Goal: Transaction & Acquisition: Purchase product/service

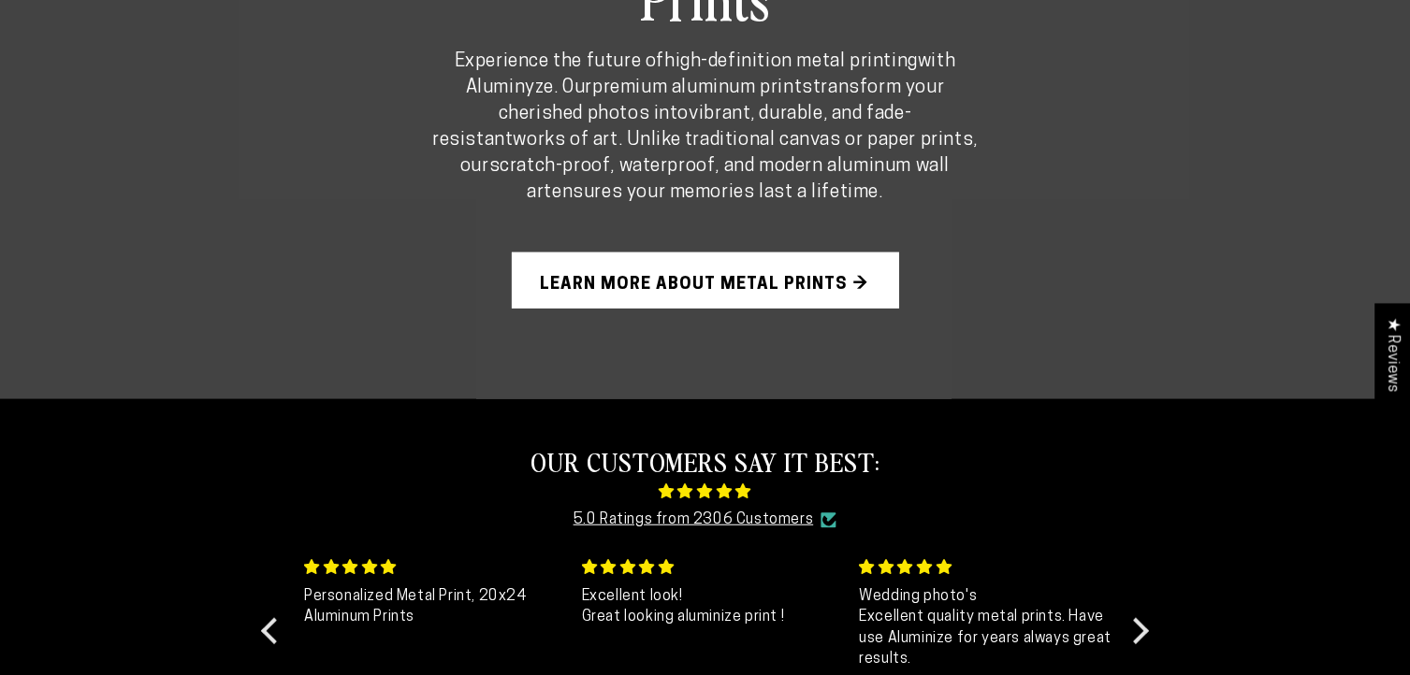
scroll to position [1216, 0]
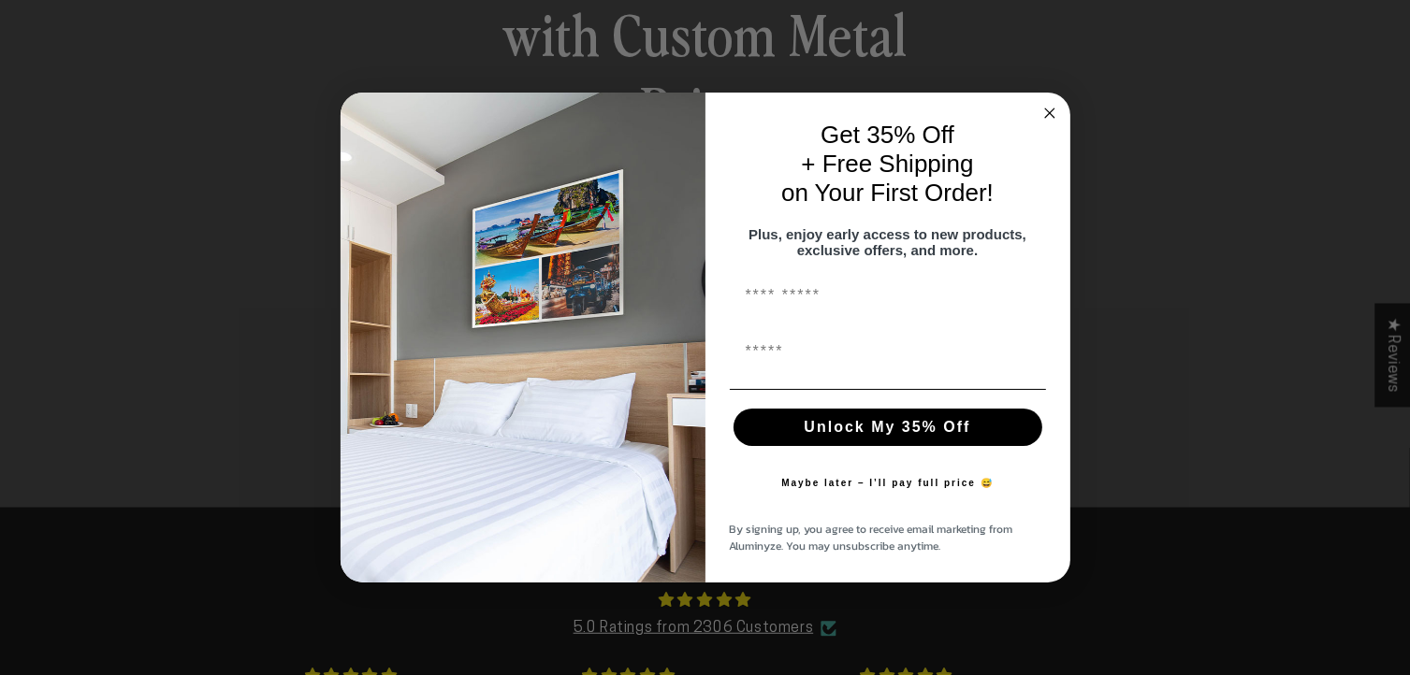
click at [1047, 108] on circle "Close dialog" at bounding box center [1049, 114] width 22 height 22
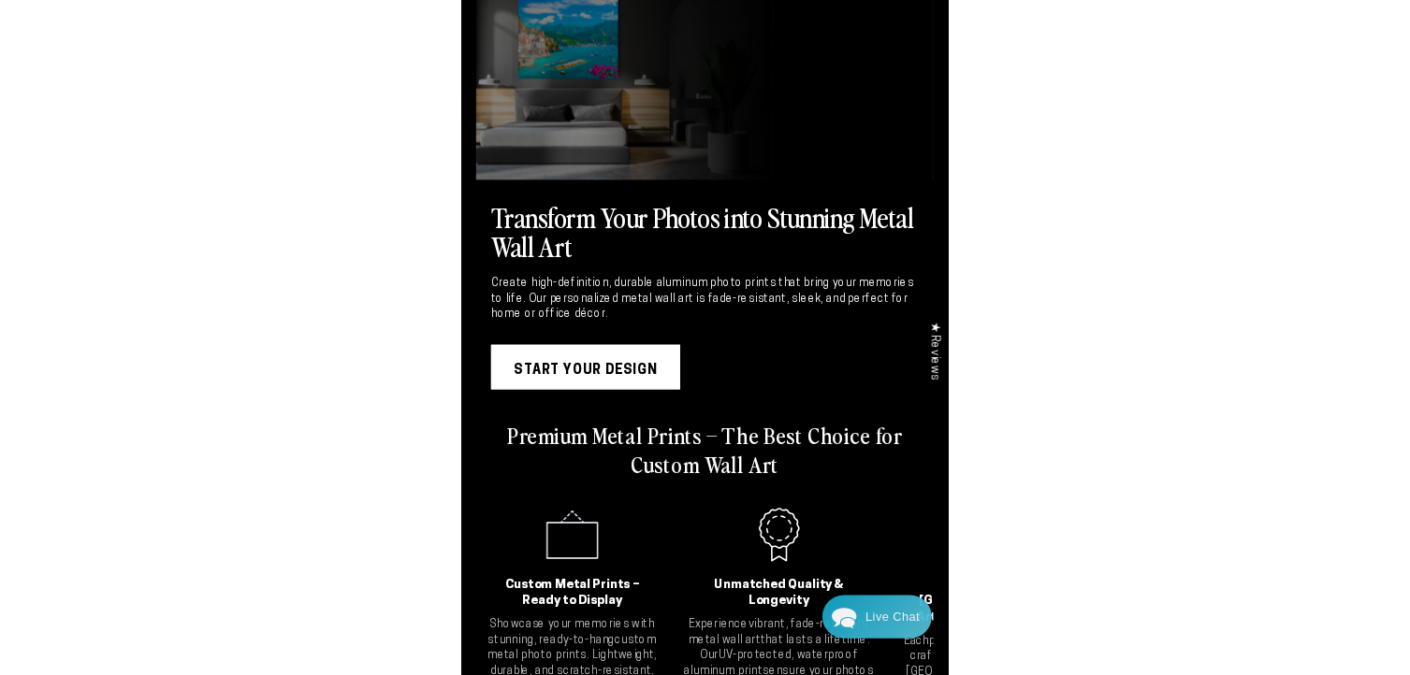
scroll to position [0, 0]
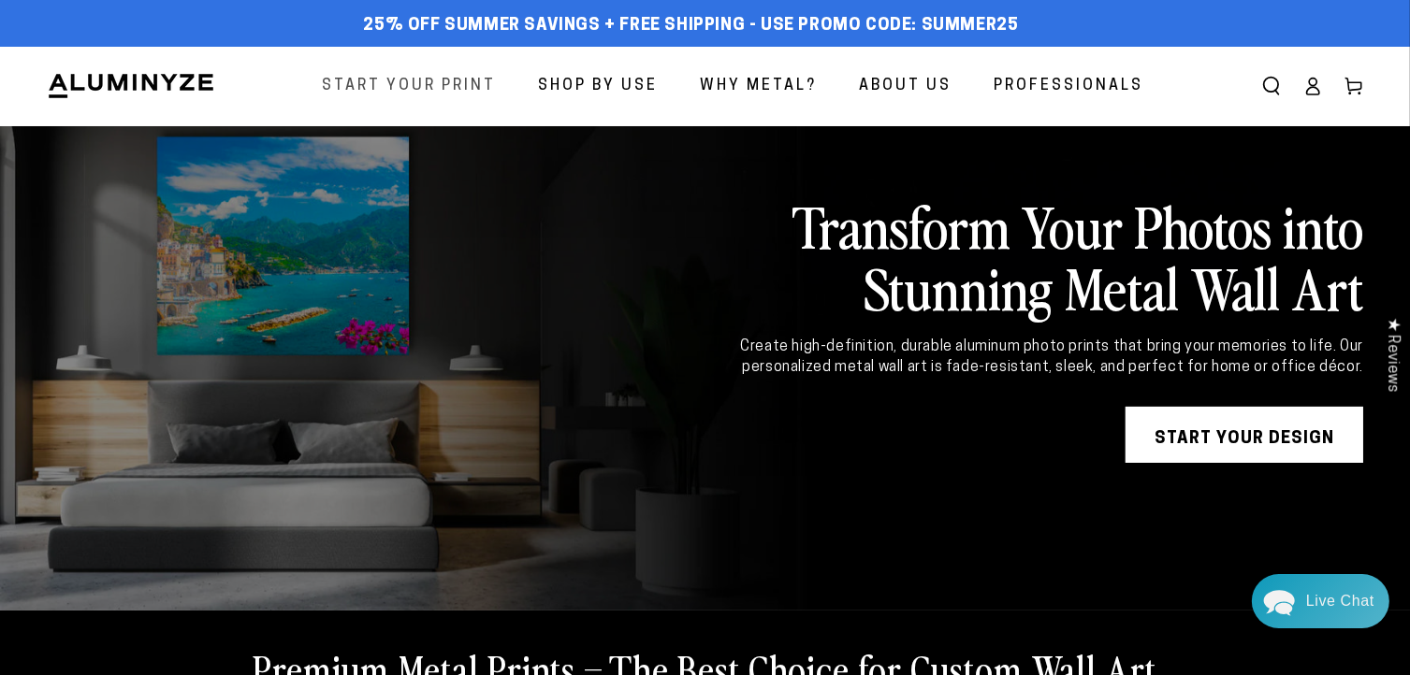
click at [479, 89] on span "Start Your Print" at bounding box center [409, 86] width 174 height 27
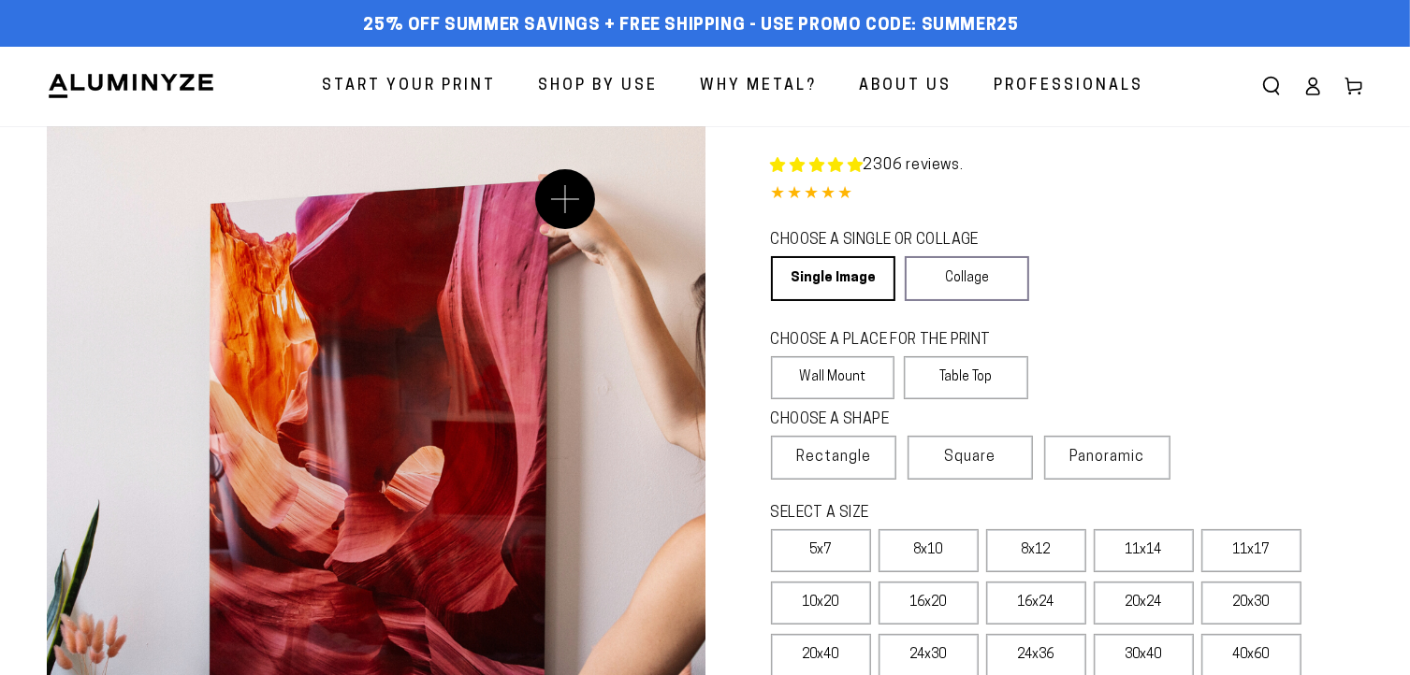
select select "**********"
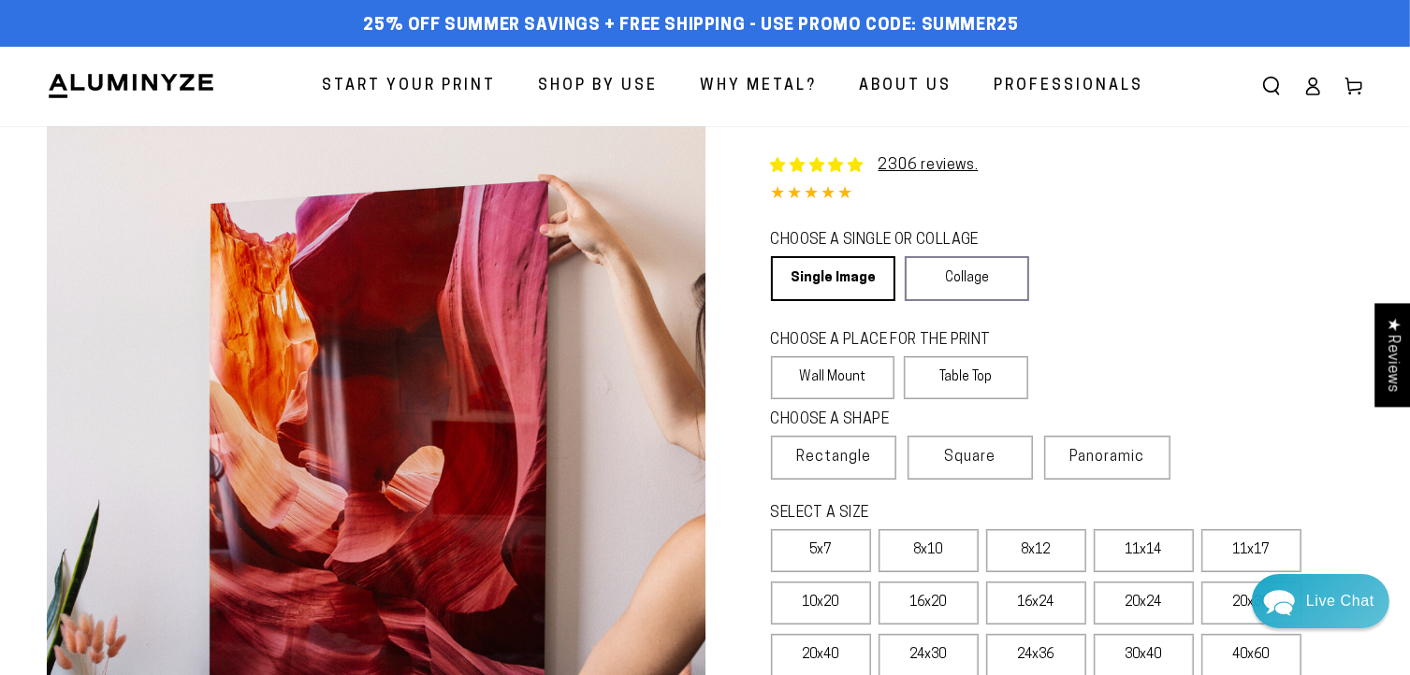
click at [153, 70] on header "Start Your Print Shop By Use Shop By Use For Home For Business" at bounding box center [705, 87] width 1410 height 80
click at [150, 83] on img at bounding box center [131, 86] width 168 height 28
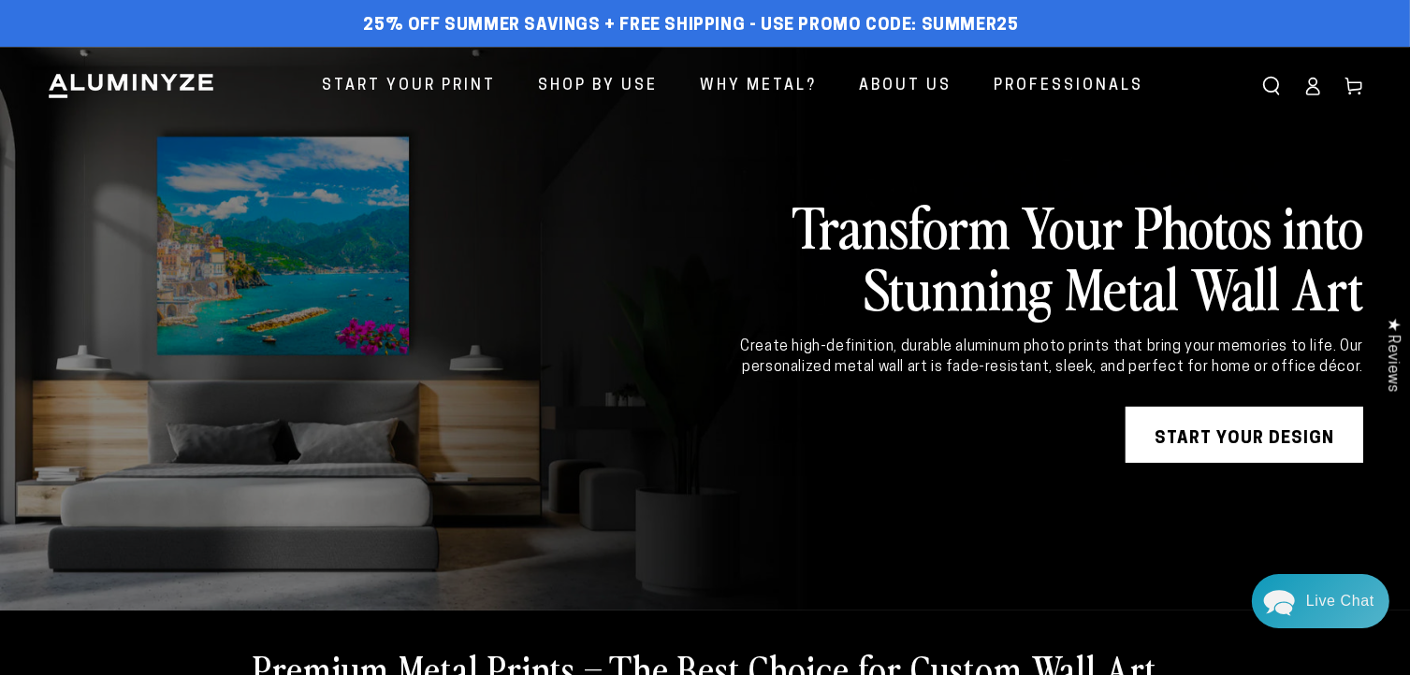
click at [251, 98] on nav "Start Your Print Shop By Use For Home For Business For Hospitality Why Metal? A…" at bounding box center [695, 87] width 923 height 50
click at [741, 340] on div "Create high-definition, durable aluminum photo prints that bring your memories …" at bounding box center [1023, 358] width 679 height 42
drag, startPoint x: 741, startPoint y: 340, endPoint x: 1317, endPoint y: 379, distance: 577.5
click at [1317, 379] on div "Transform Your Photos into Stunning Metal Wall Art Create high-definition, dura…" at bounding box center [1023, 329] width 679 height 268
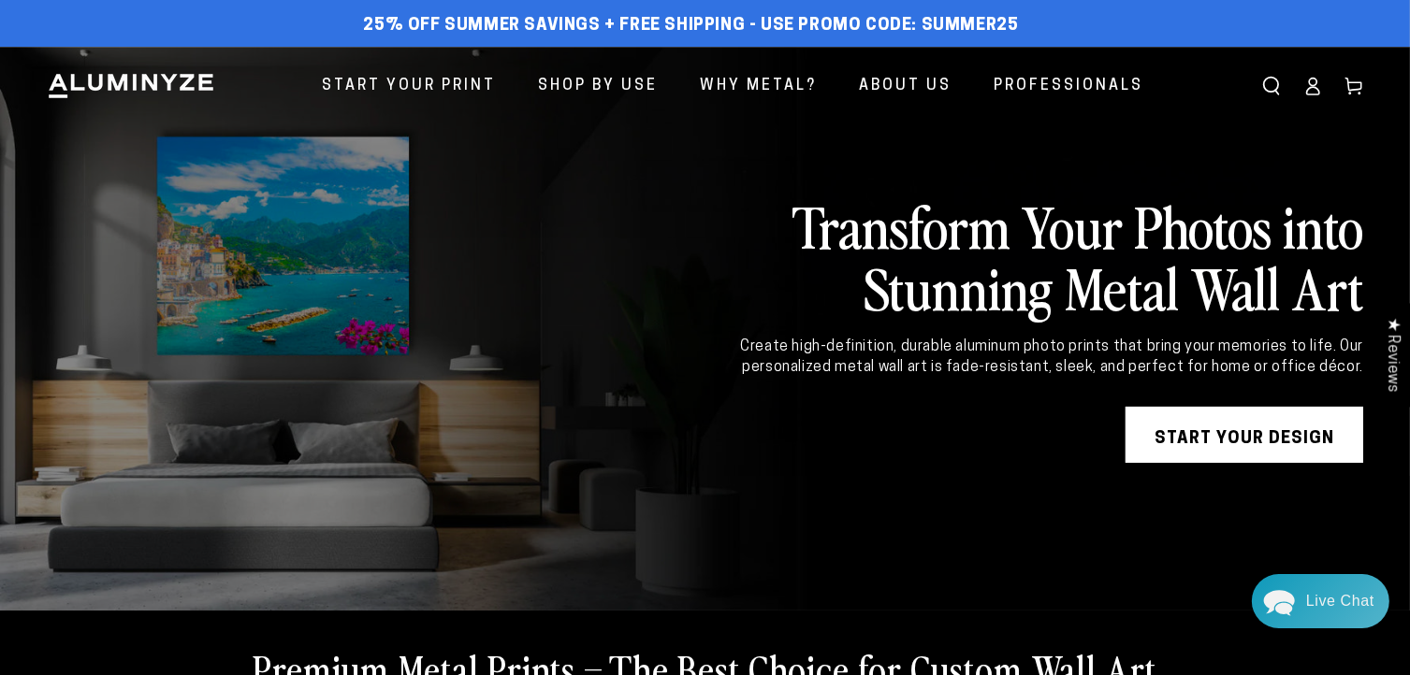
drag, startPoint x: 804, startPoint y: 224, endPoint x: 1361, endPoint y: 284, distance: 559.7
click at [1361, 284] on h2 "Transform Your Photos into Stunning Metal Wall Art" at bounding box center [1023, 256] width 679 height 123
copy h2 "Transform Your Photos into Stunning Metal Wall Art"
click at [802, 350] on div "Create high-definition, durable aluminum photo prints that bring your memories …" at bounding box center [1023, 358] width 679 height 42
click at [802, 348] on div "Create high-definition, durable aluminum photo prints that bring your memories …" at bounding box center [1023, 358] width 679 height 42
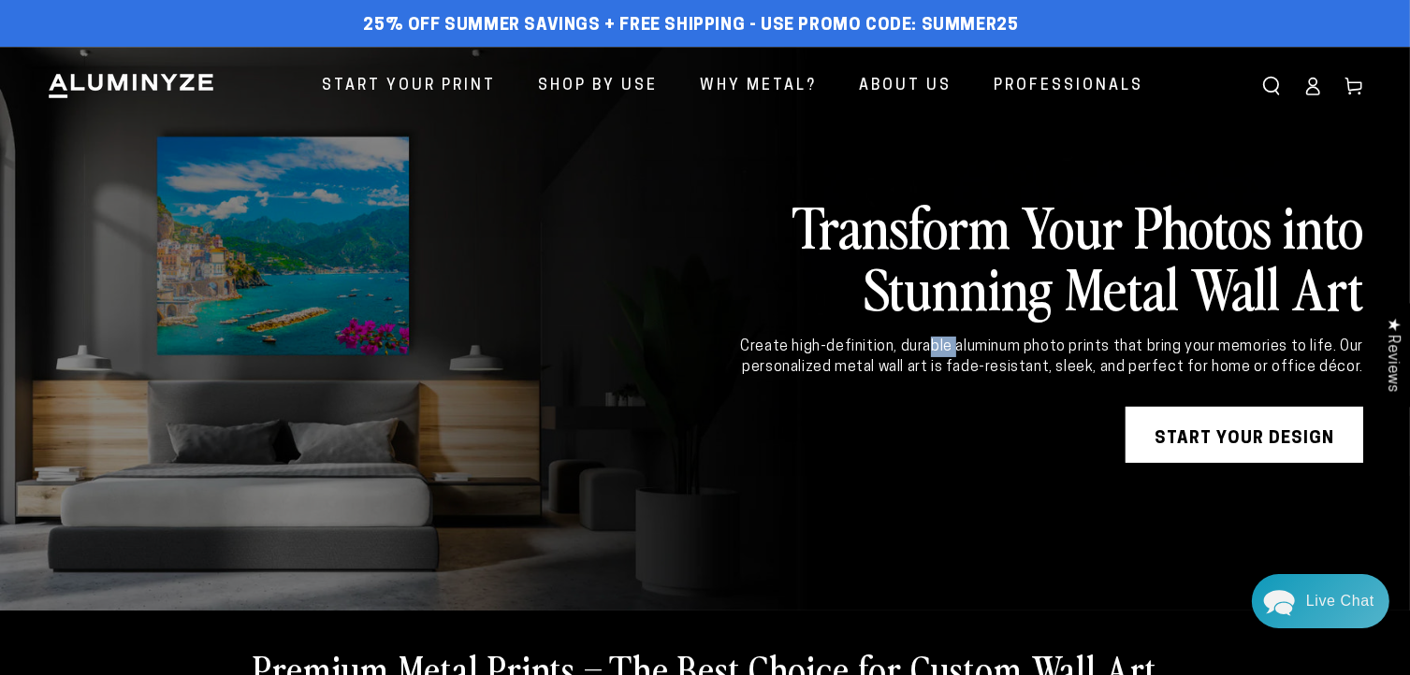
click at [802, 348] on div "Create high-definition, durable aluminum photo prints that bring your memories …" at bounding box center [1023, 358] width 679 height 42
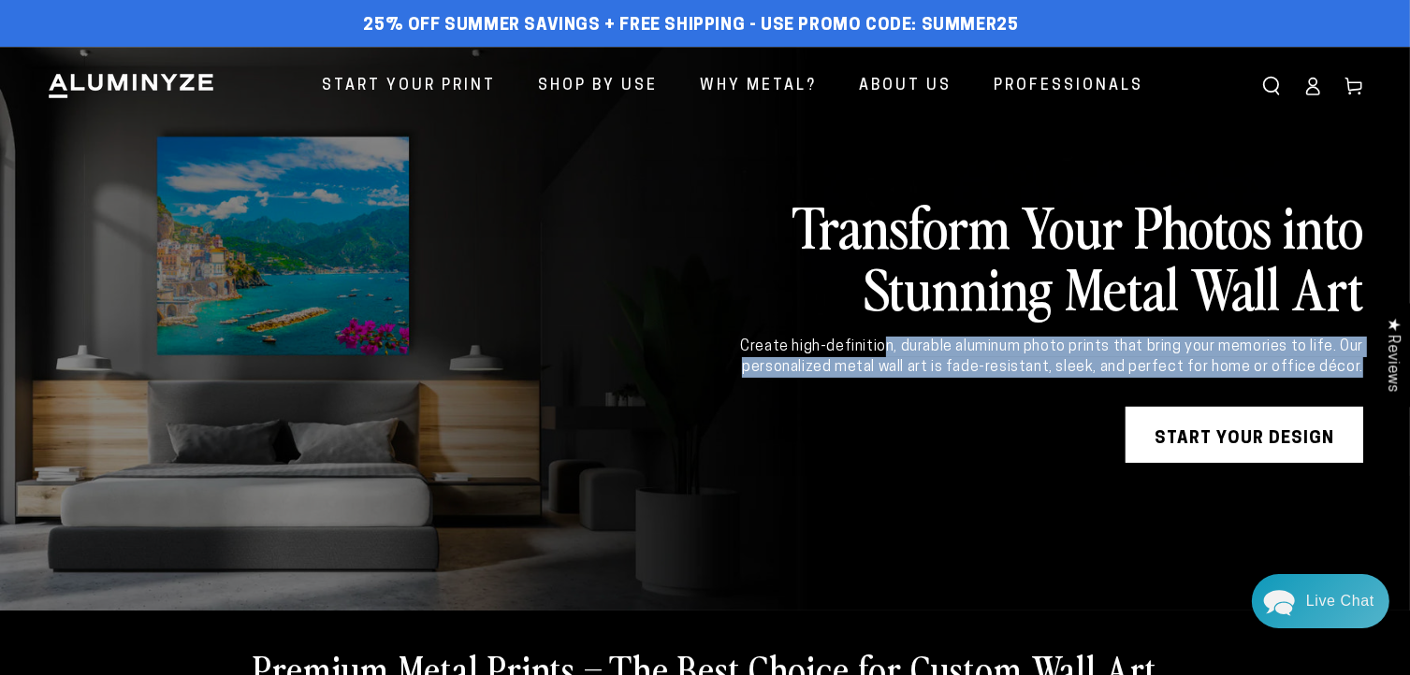
copy div "Create high-definition, durable aluminum photo prints that bring your memories …"
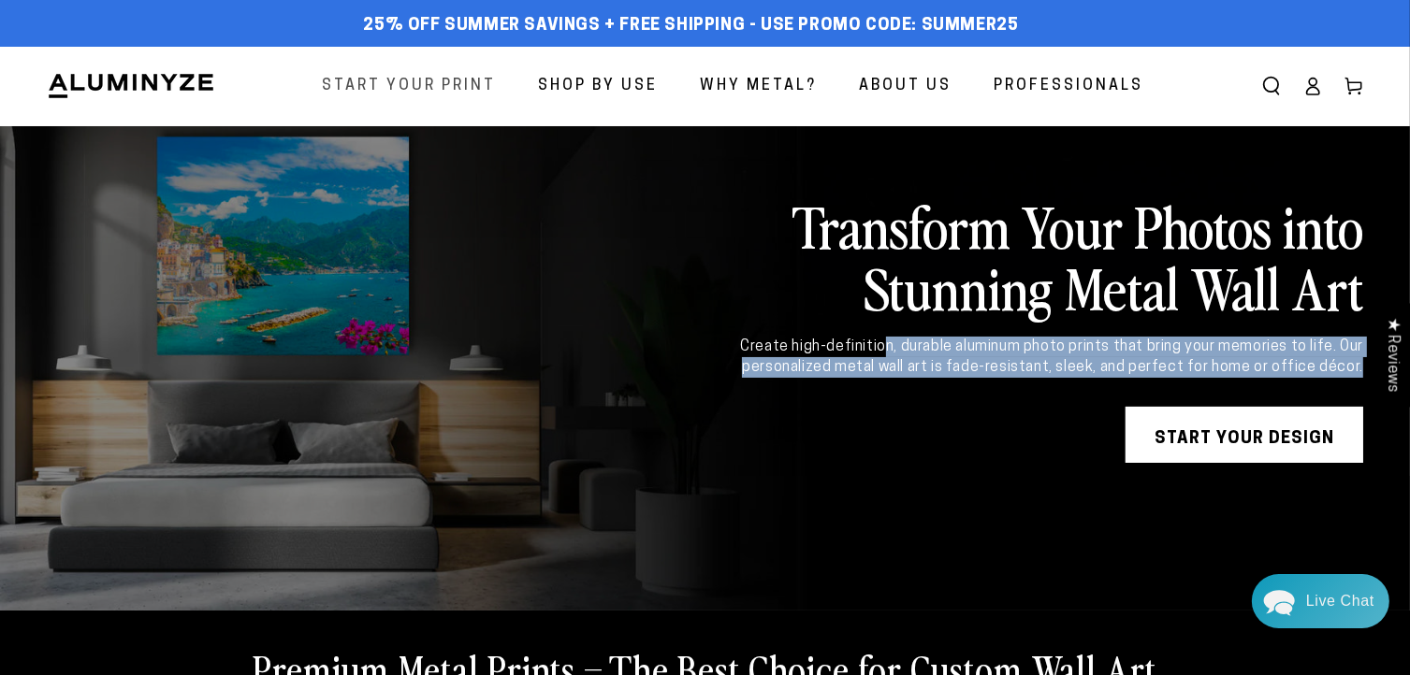
click at [496, 76] on span "Start Your Print" at bounding box center [409, 86] width 174 height 27
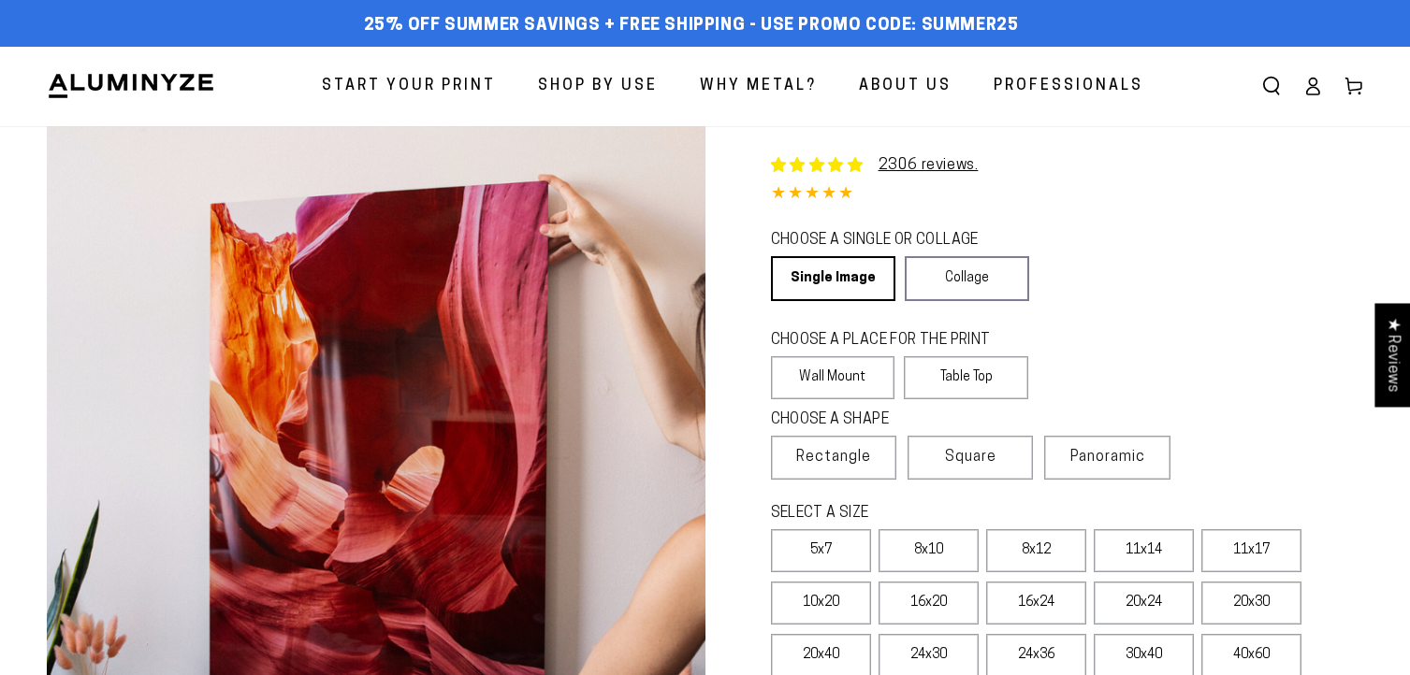
select select "**********"
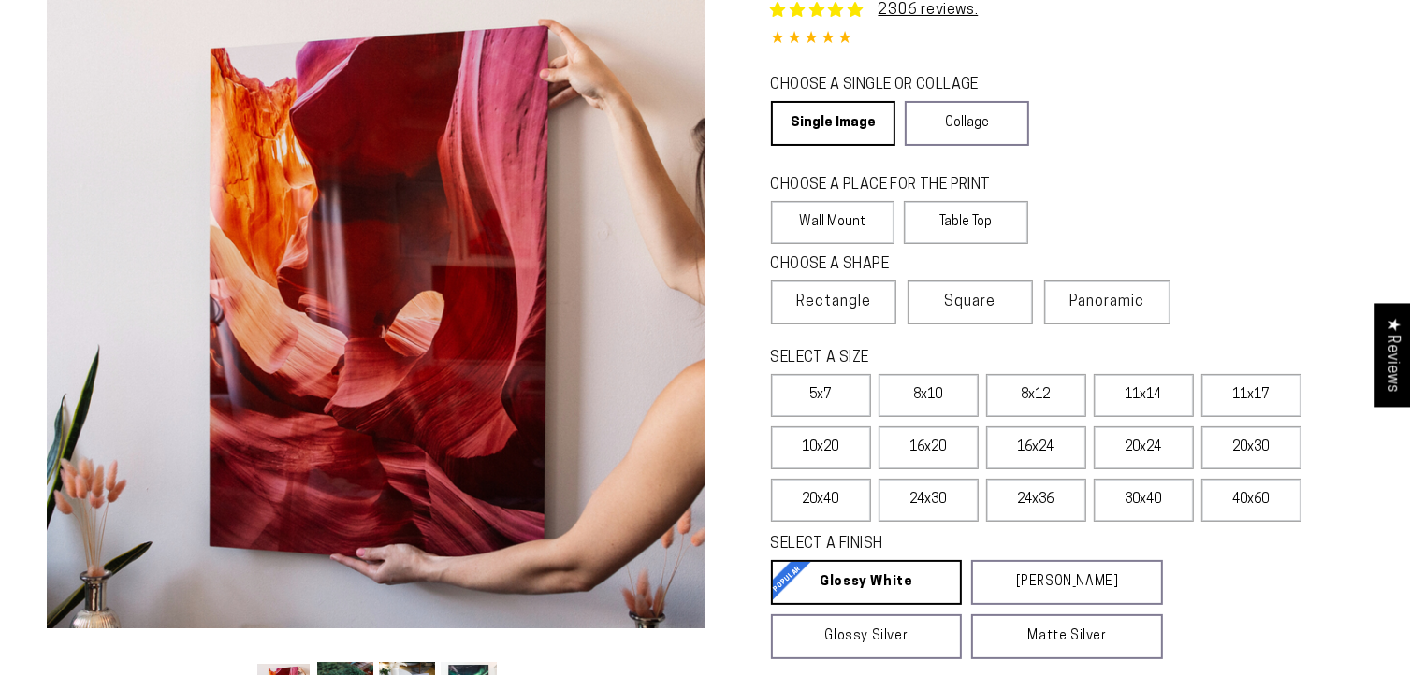
scroll to position [157, 0]
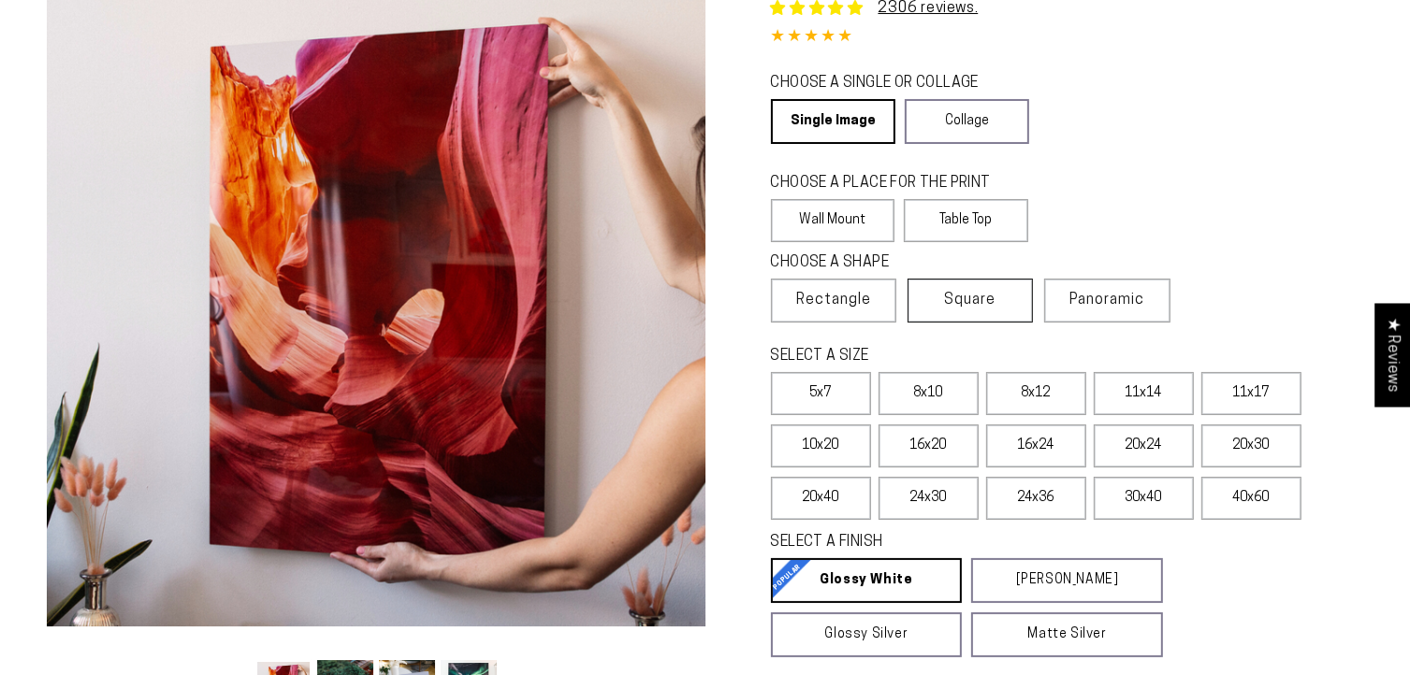
click at [934, 311] on label "Square" at bounding box center [969, 301] width 125 height 44
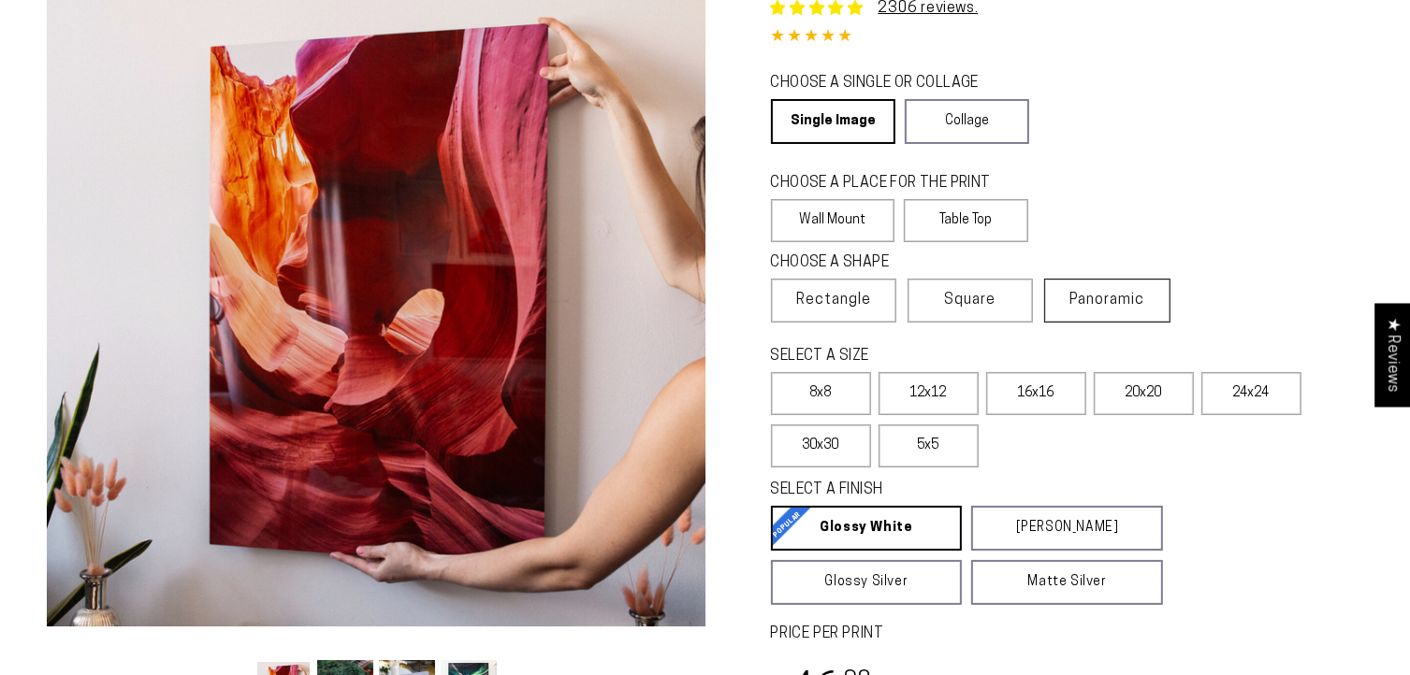
click at [1071, 301] on label "Panoramic" at bounding box center [1106, 301] width 125 height 44
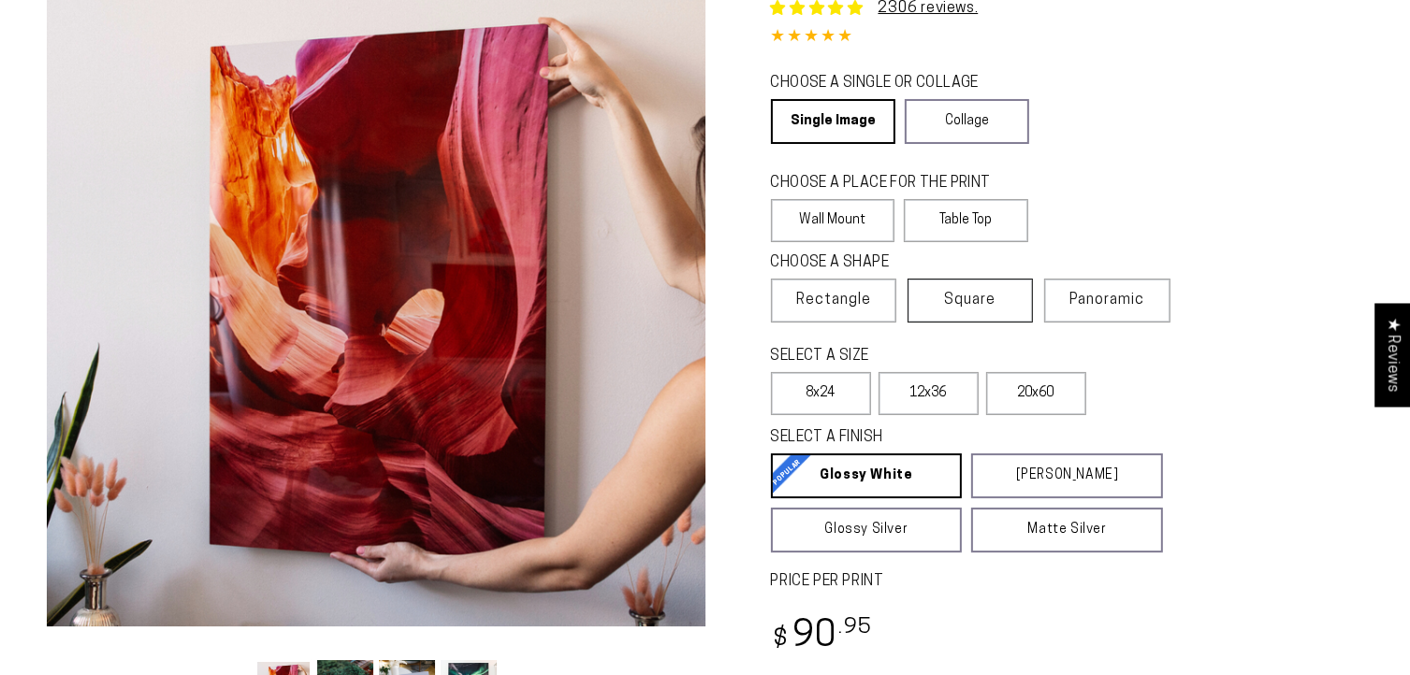
click at [1018, 305] on label "Square" at bounding box center [969, 301] width 125 height 44
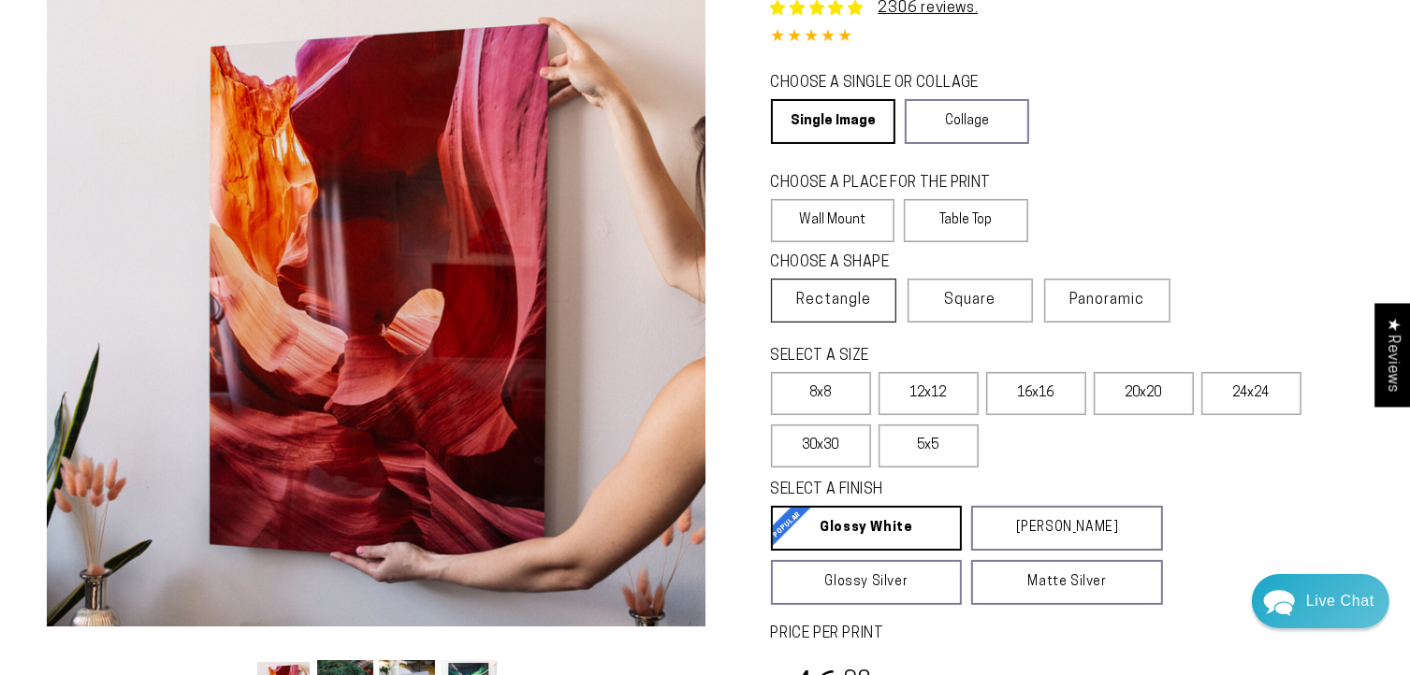
click at [873, 301] on label "Rectangle" at bounding box center [833, 301] width 125 height 44
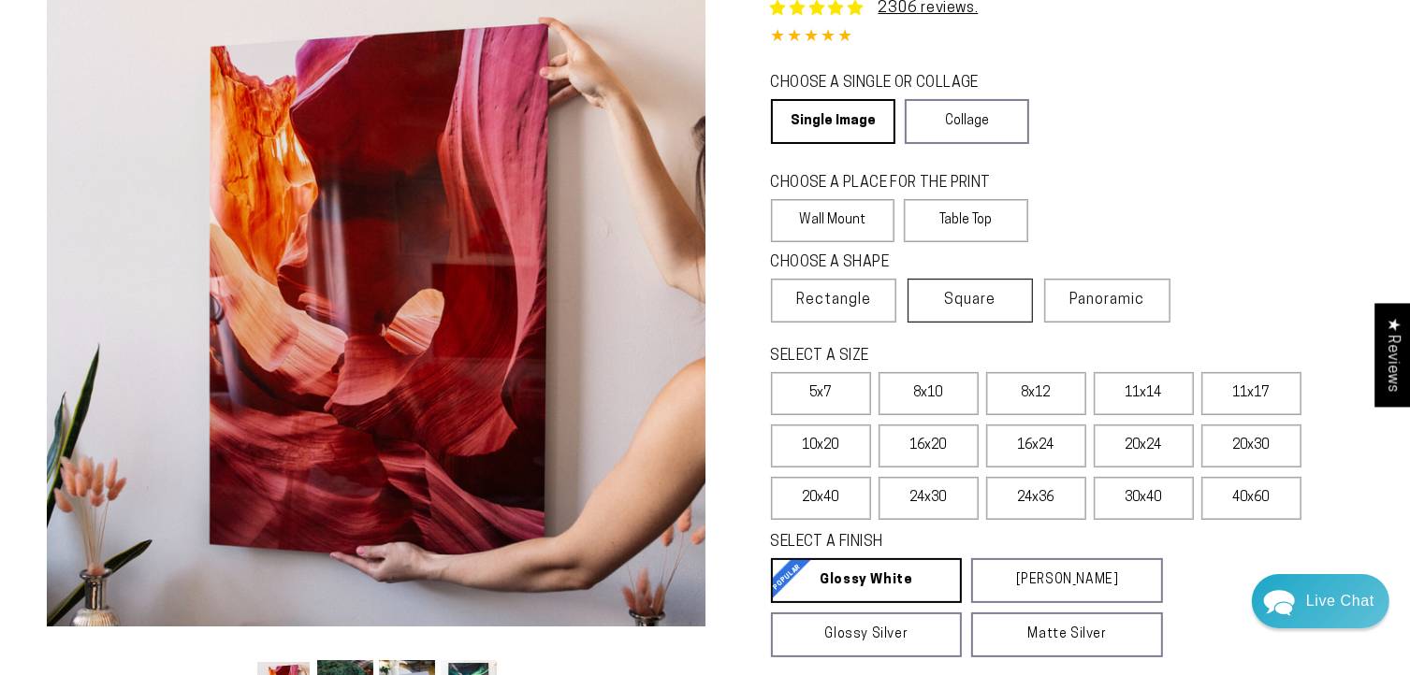
click at [916, 301] on label "Square" at bounding box center [969, 301] width 125 height 44
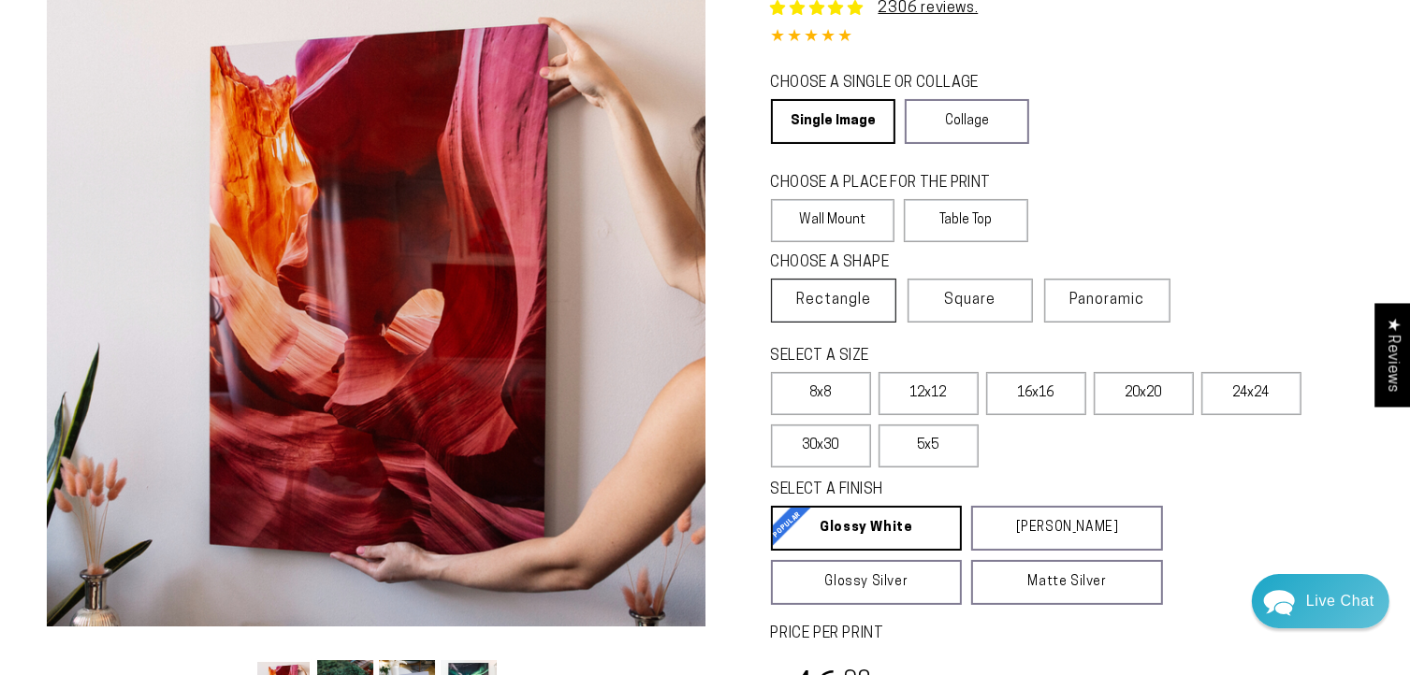
click at [849, 312] on label "Rectangle" at bounding box center [833, 301] width 125 height 44
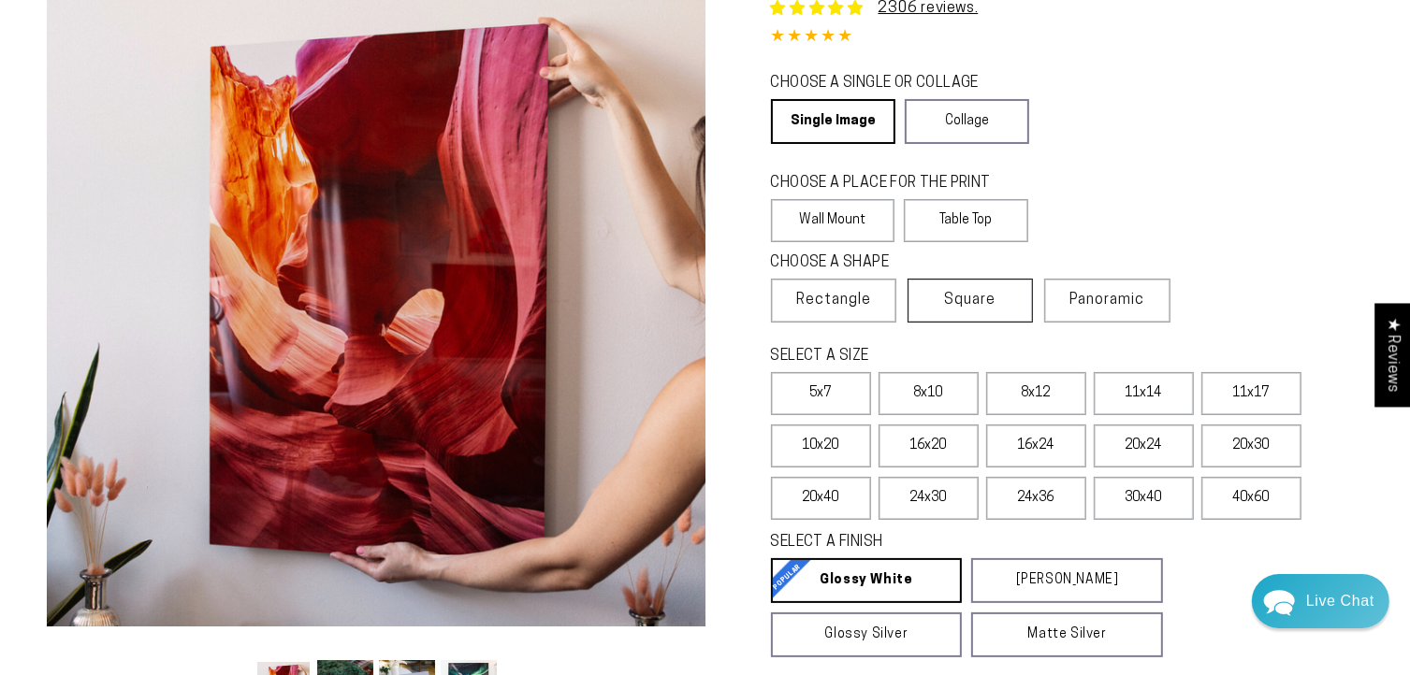
click at [942, 301] on label "Square" at bounding box center [969, 301] width 125 height 44
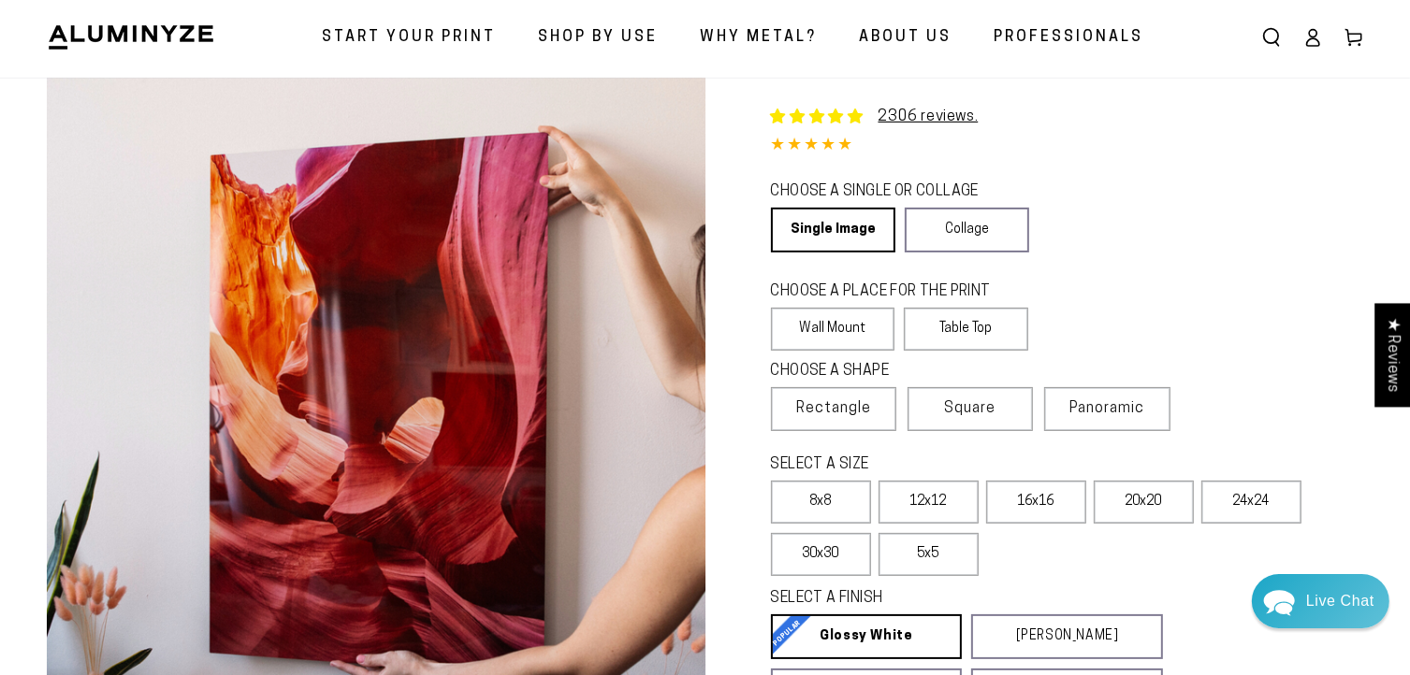
scroll to position [51, 0]
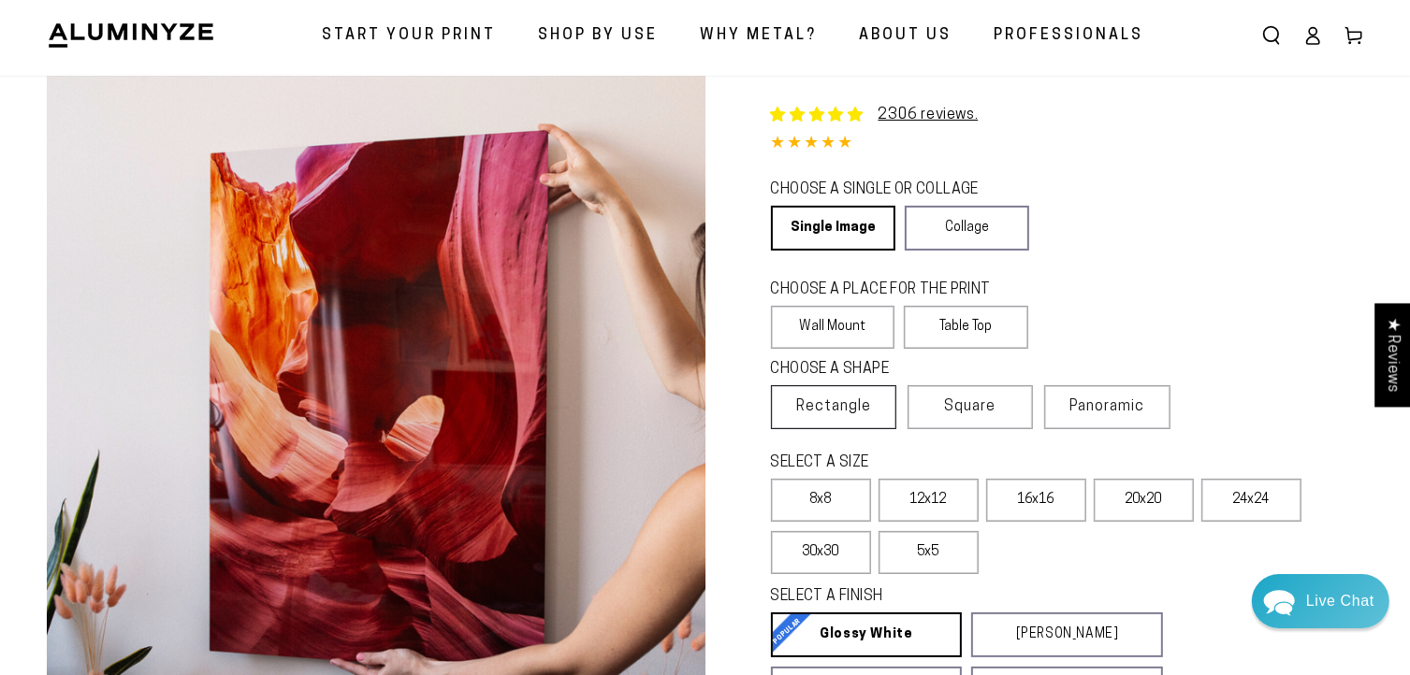
click at [864, 408] on span "Rectangle" at bounding box center [833, 407] width 75 height 22
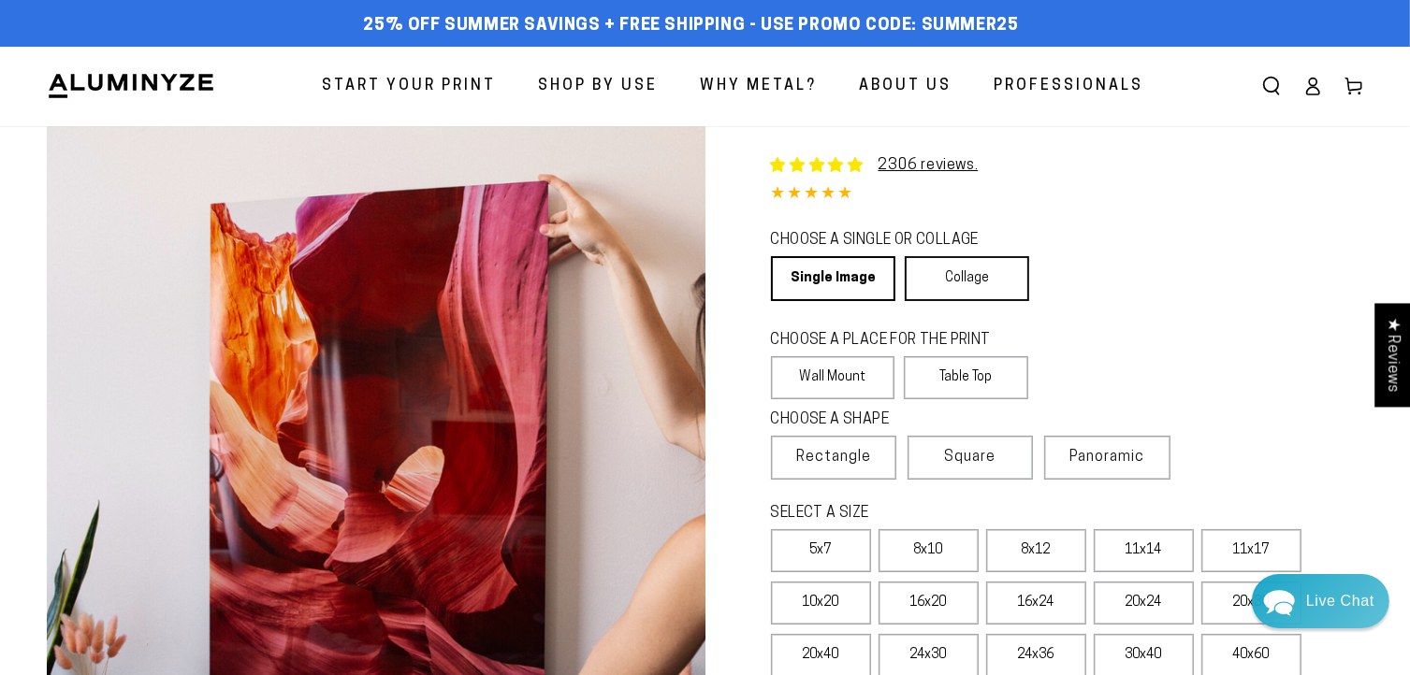
click at [974, 278] on link "Collage" at bounding box center [966, 278] width 124 height 45
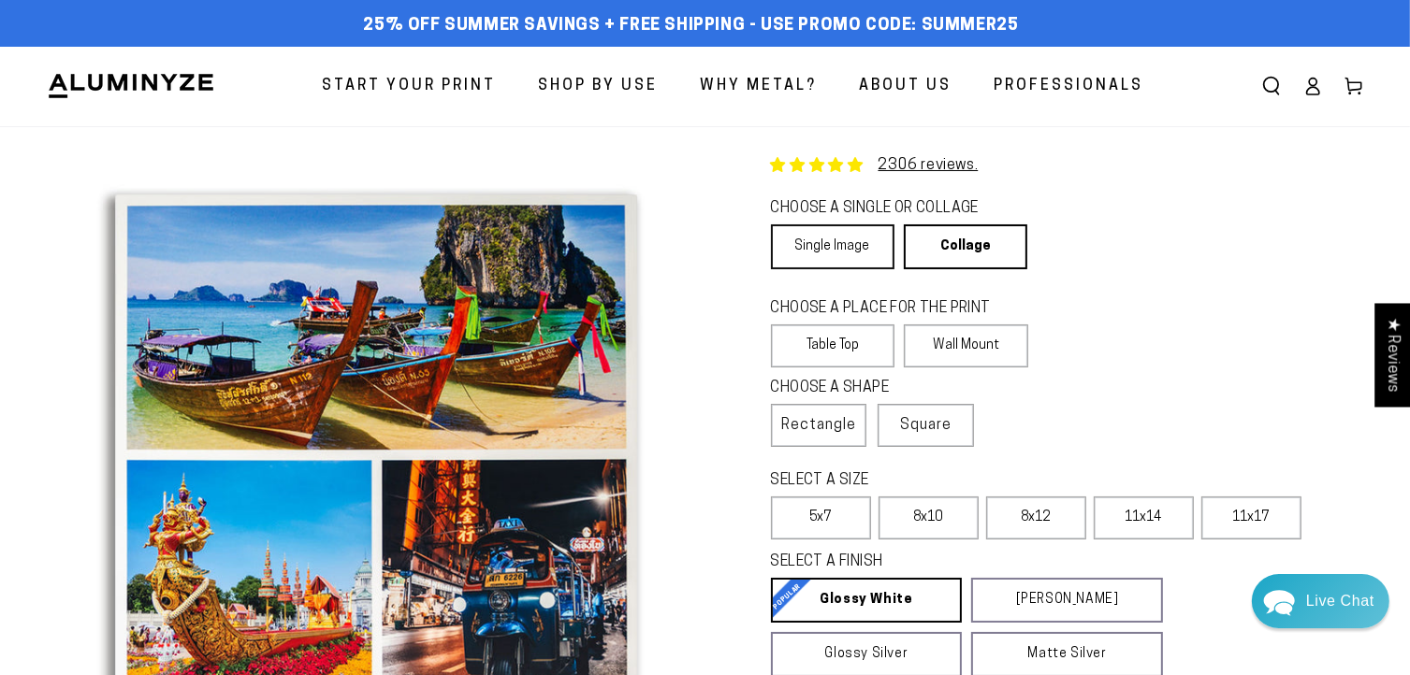
click at [875, 247] on link "Single Image" at bounding box center [832, 246] width 123 height 45
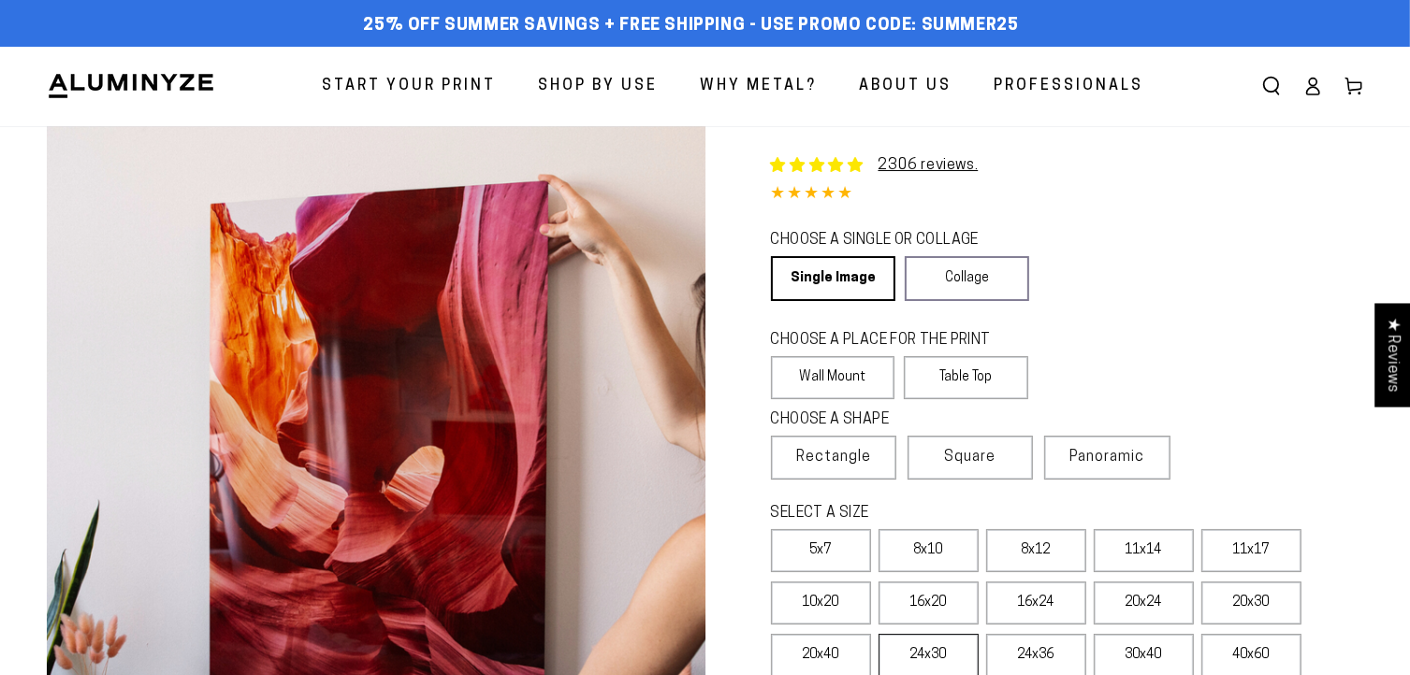
select select "**********"
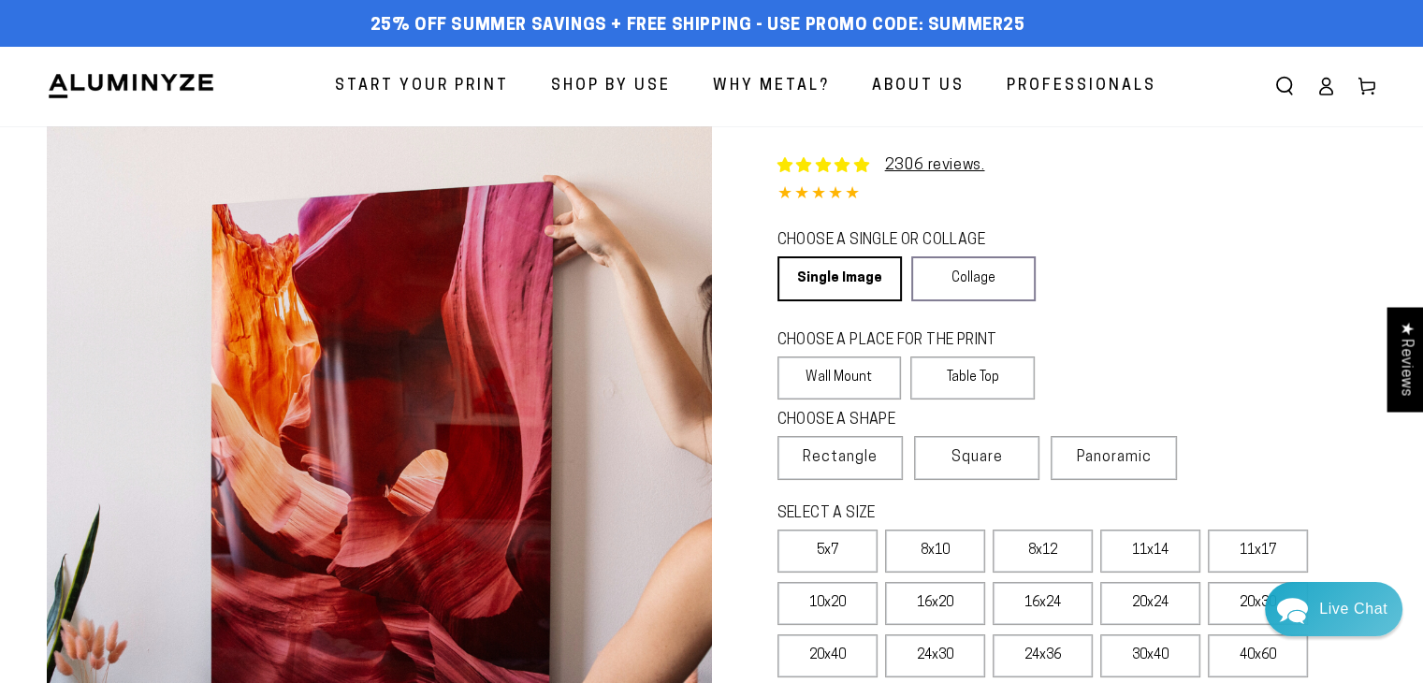
click at [188, 89] on img at bounding box center [131, 86] width 168 height 28
click at [187, 86] on img at bounding box center [131, 86] width 168 height 28
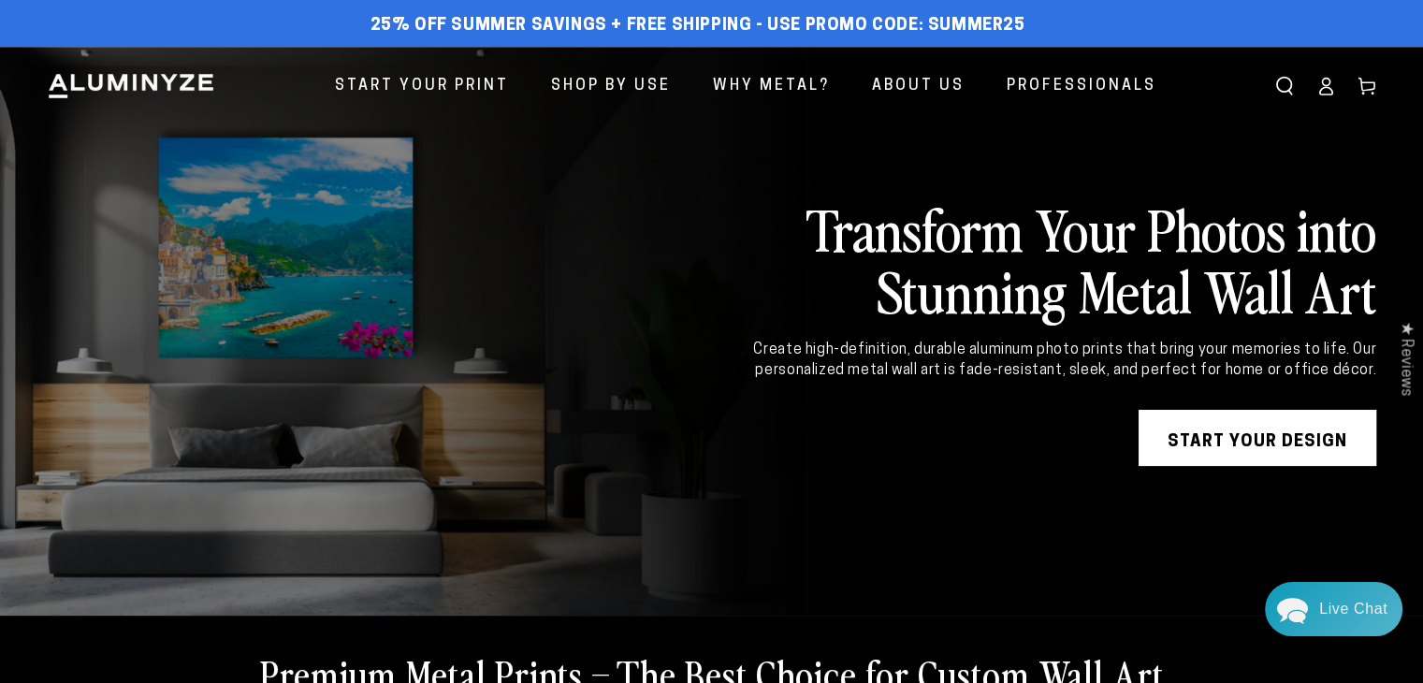
click at [1407, 363] on div "★ Reviews" at bounding box center [1405, 359] width 36 height 104
click at [0, 0] on div at bounding box center [0, 0] width 0 height 0
click at [1399, 364] on div "★ Reviews" at bounding box center [1405, 359] width 36 height 104
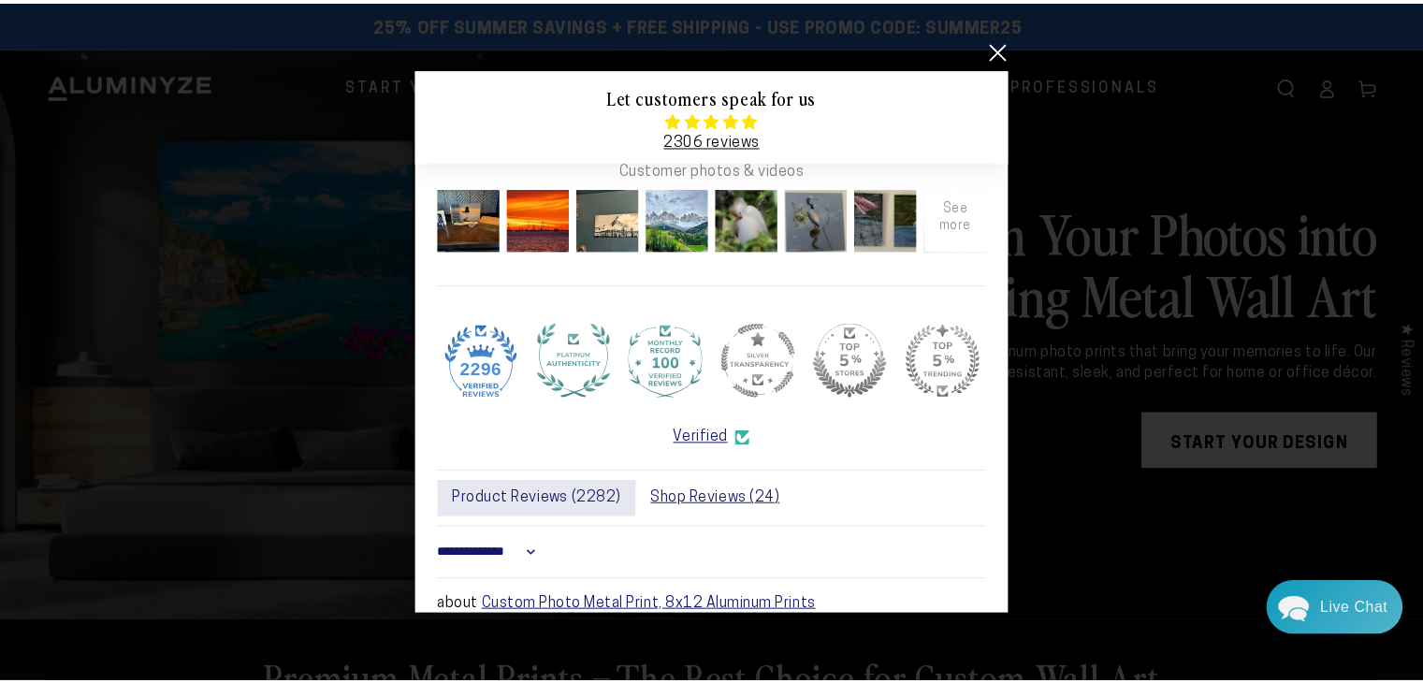
scroll to position [232, 0]
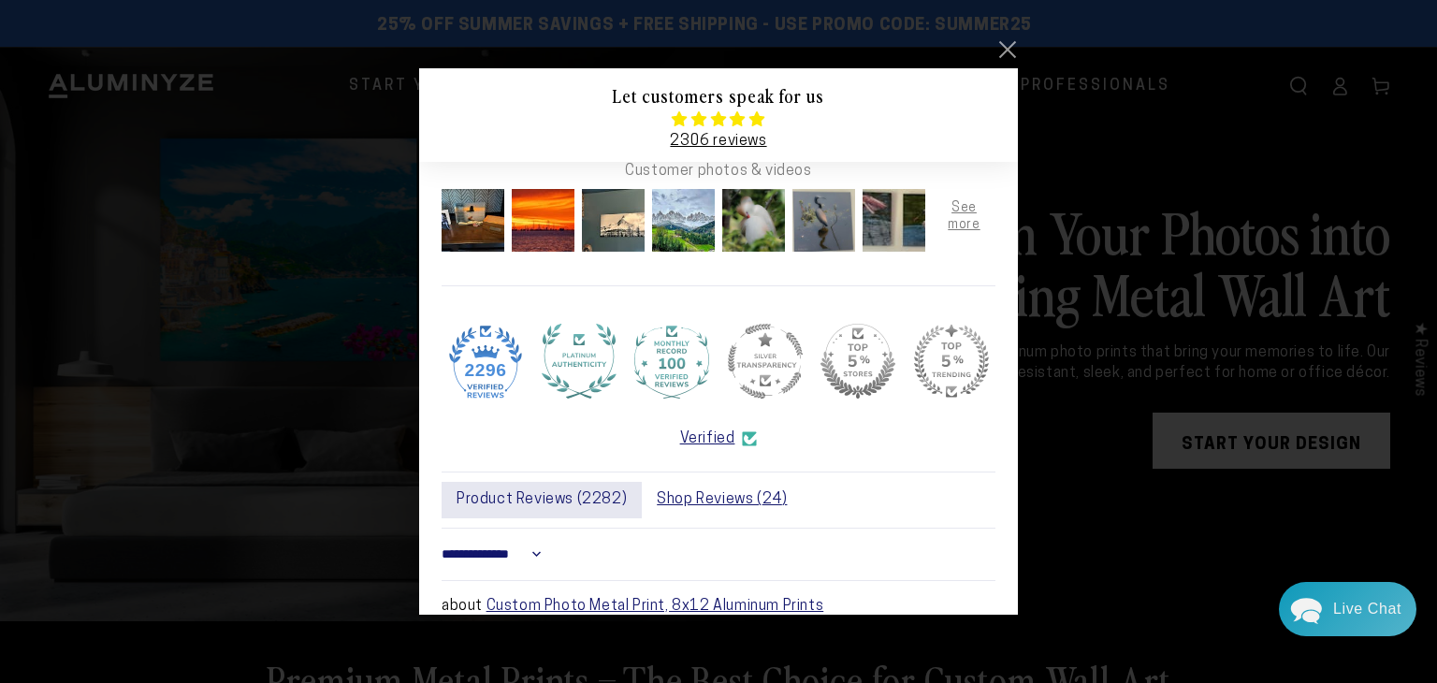
click at [1008, 46] on link at bounding box center [1006, 49] width 22 height 22
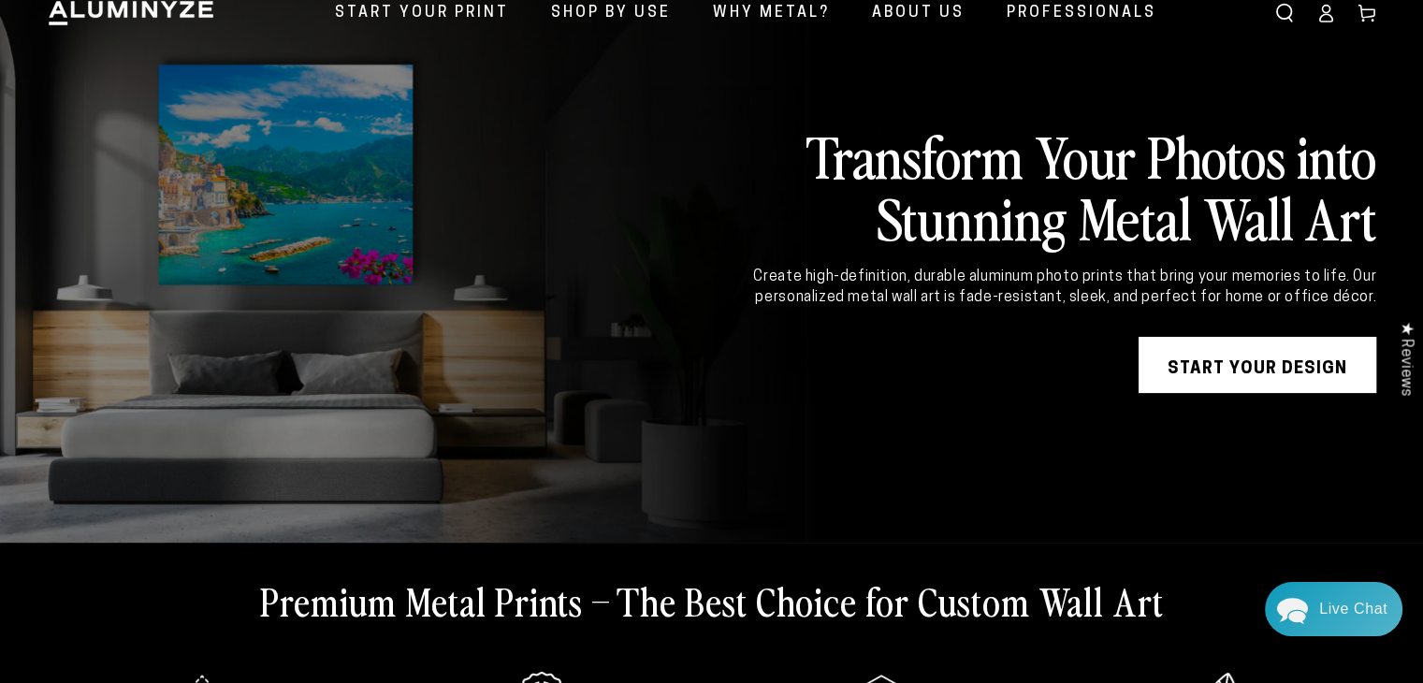
scroll to position [0, 0]
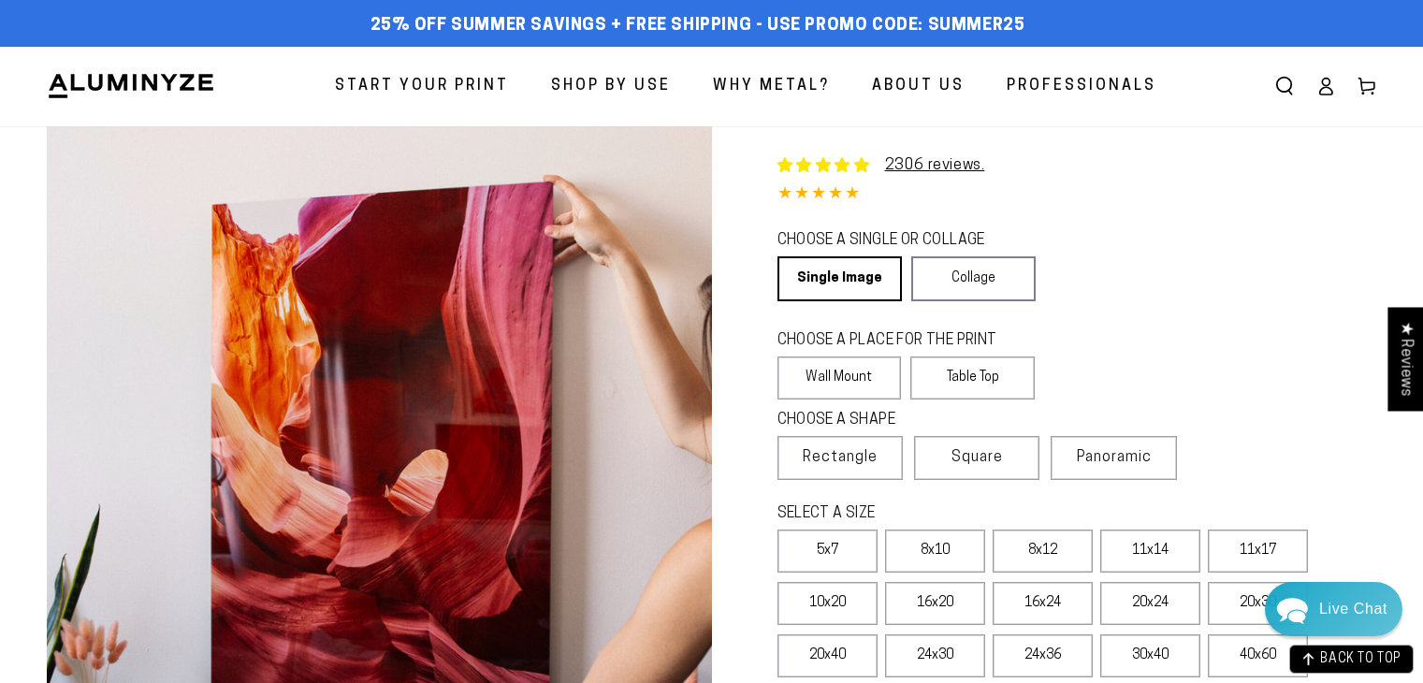
select select "**********"
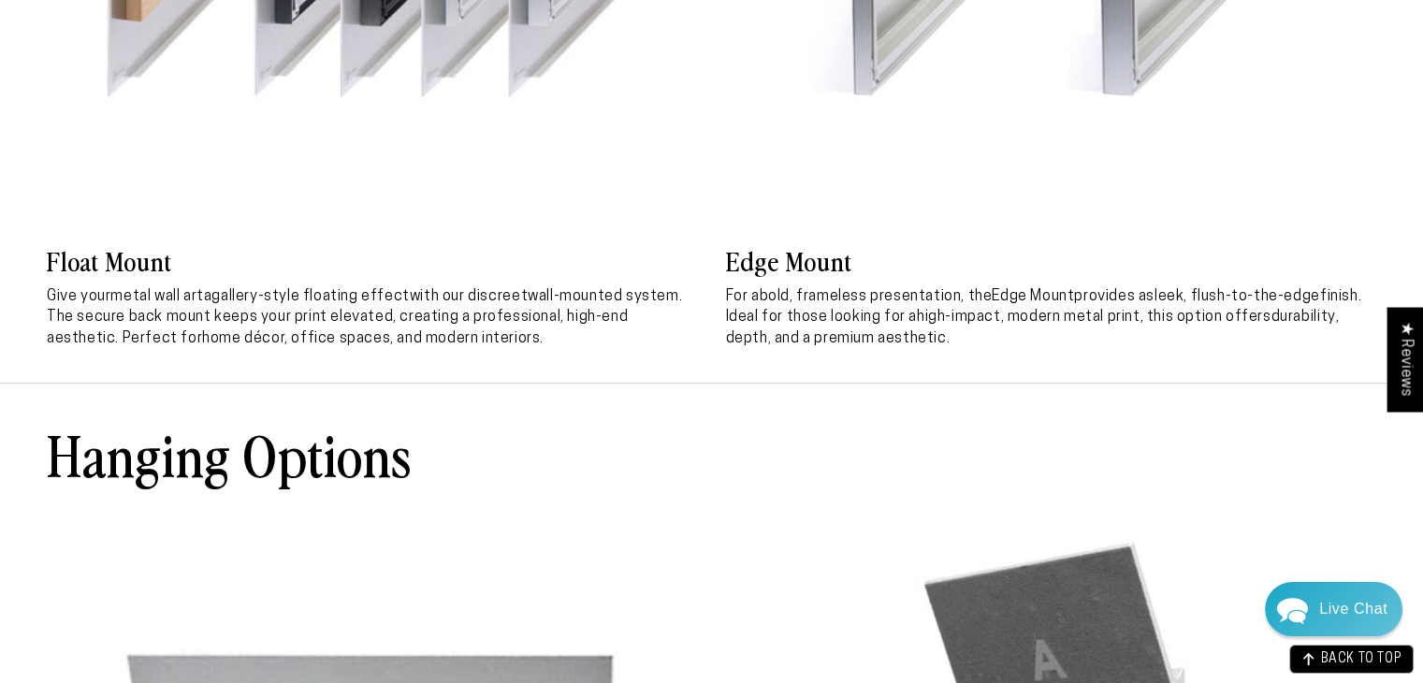
scroll to position [7273, 0]
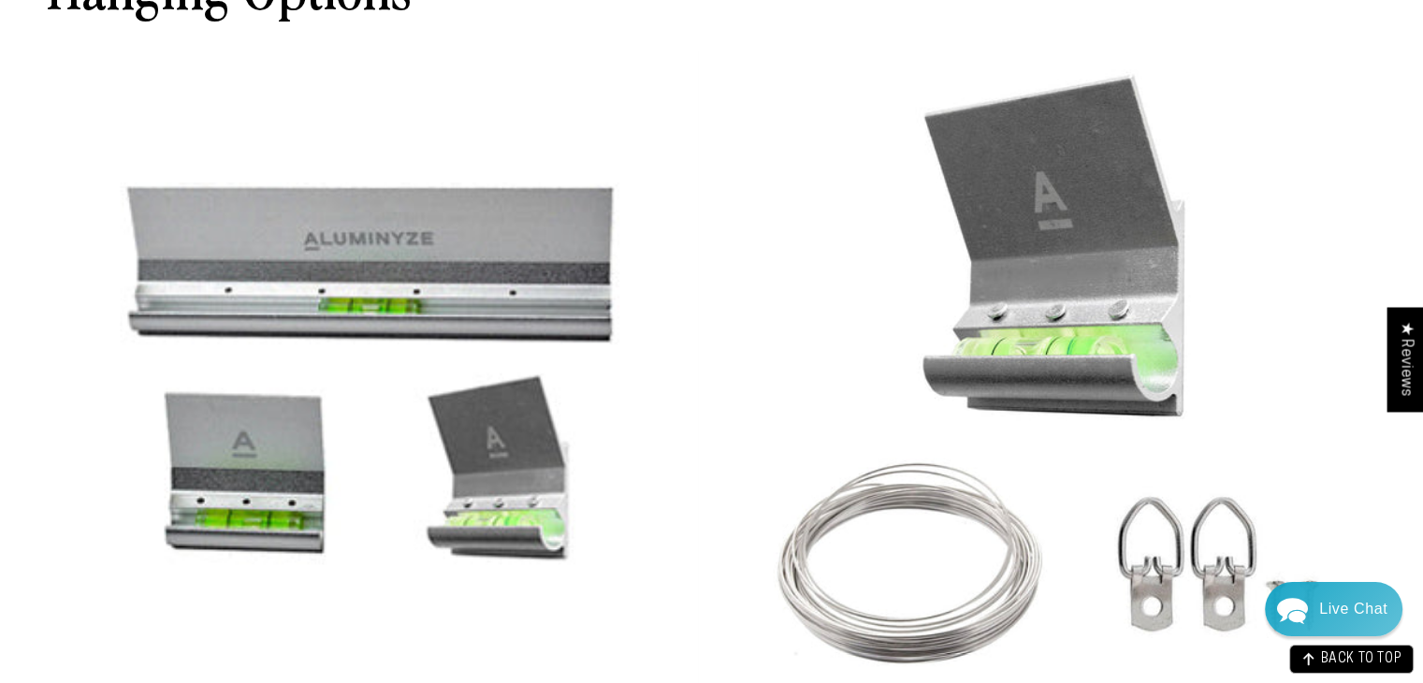
click at [1059, 310] on img at bounding box center [1051, 376] width 651 height 651
